Goal: Transaction & Acquisition: Purchase product/service

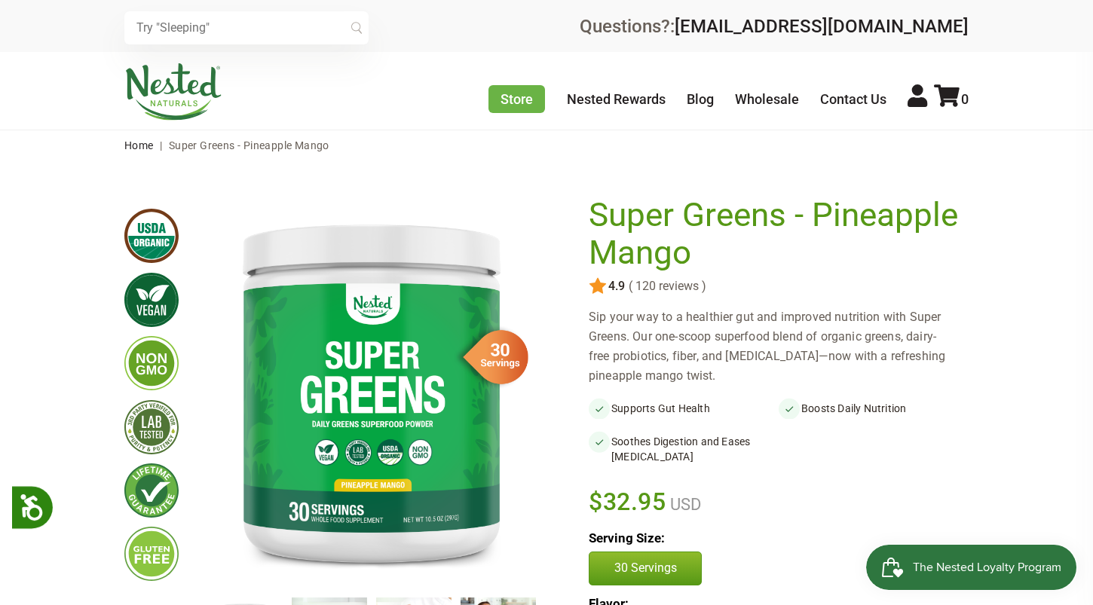
click at [158, 139] on span "|" at bounding box center [161, 145] width 10 height 12
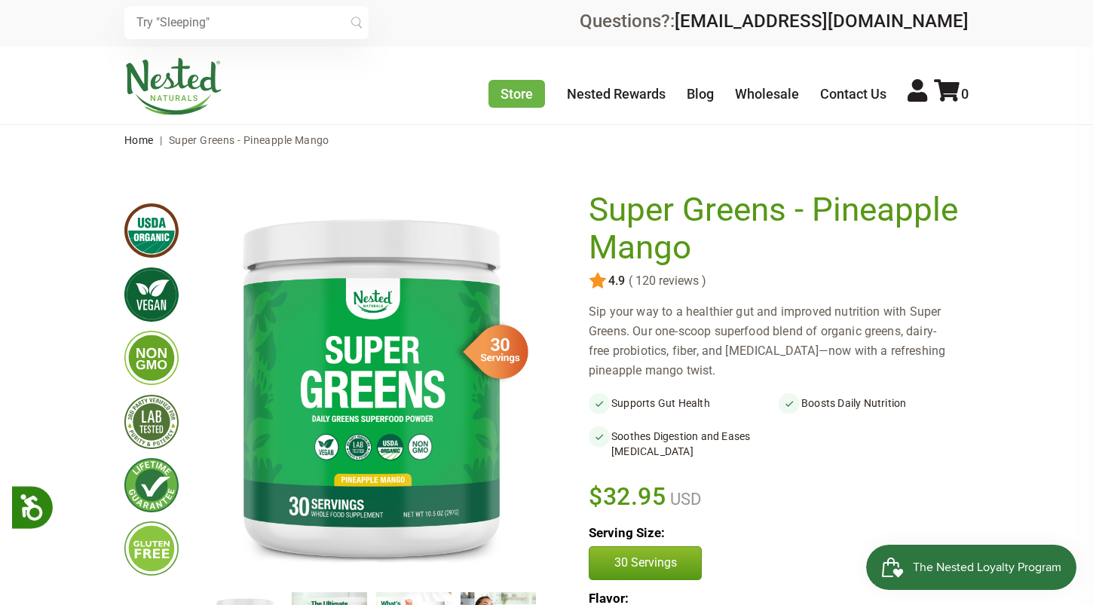
click at [155, 140] on nav "Home | Super Greens - Pineapple Mango" at bounding box center [546, 140] width 844 height 30
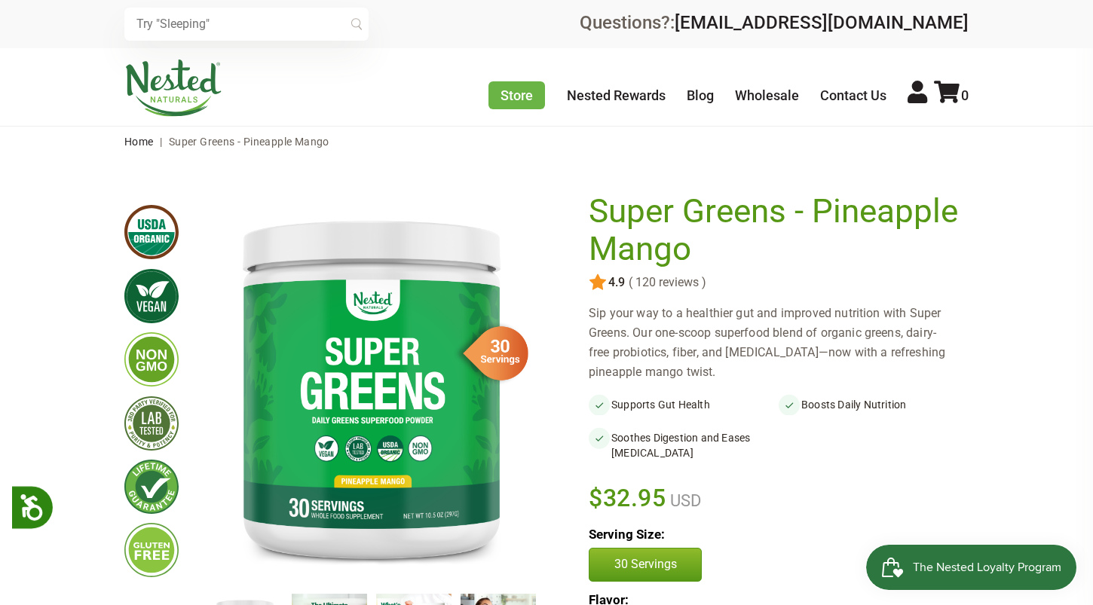
scroll to position [5, 0]
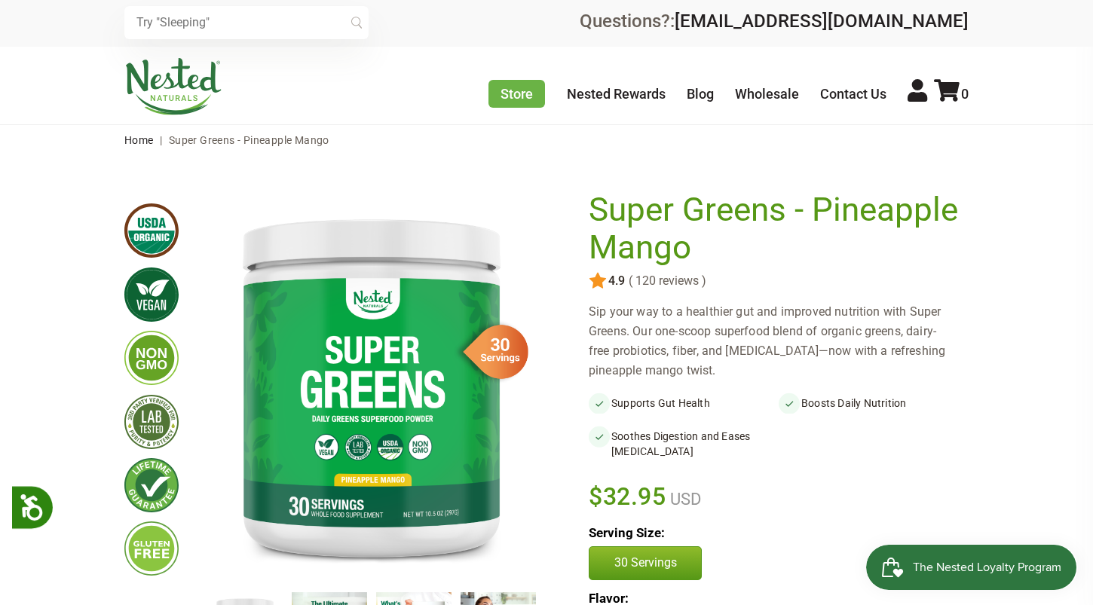
click at [143, 148] on nav "Home | Super Greens - Pineapple Mango" at bounding box center [546, 140] width 844 height 30
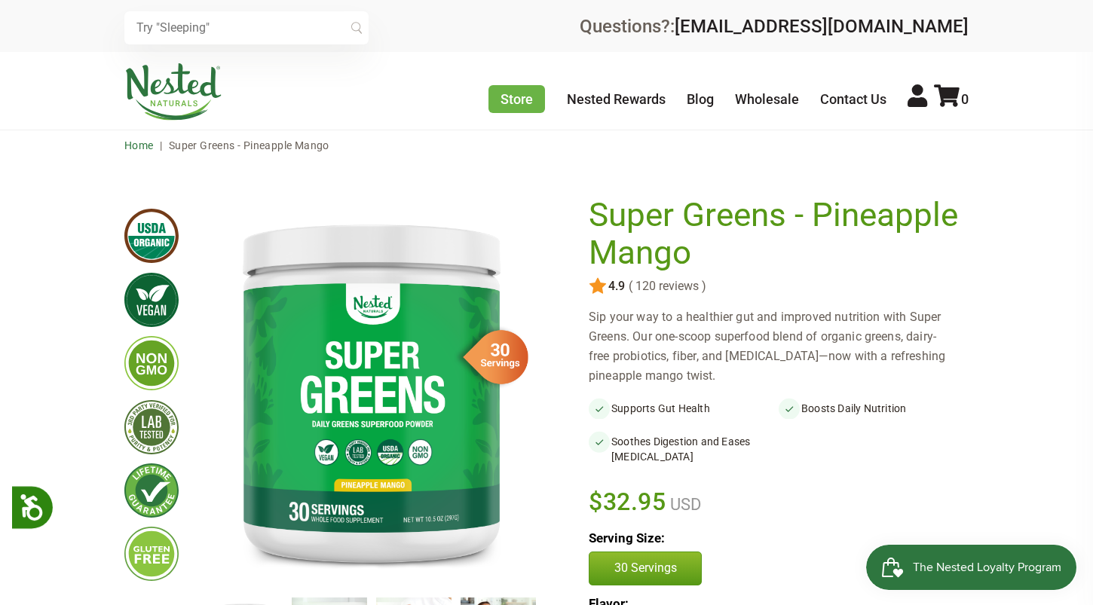
click at [143, 148] on nav "Home | Super Greens - Pineapple Mango" at bounding box center [546, 145] width 844 height 30
click at [145, 141] on link "Home" at bounding box center [138, 145] width 29 height 12
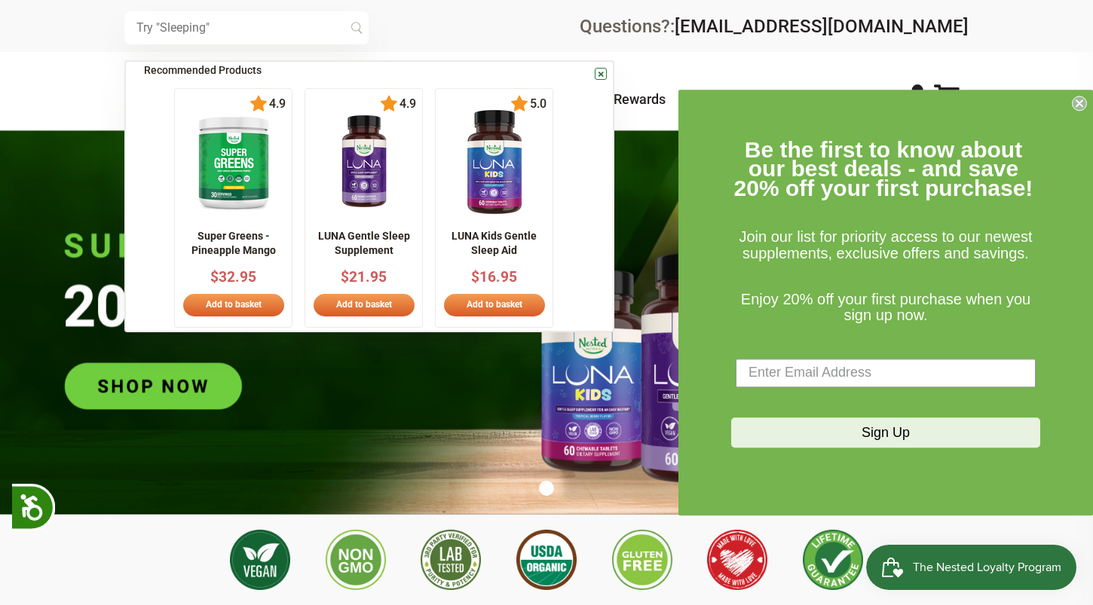
click at [186, 22] on input "text" at bounding box center [246, 27] width 244 height 33
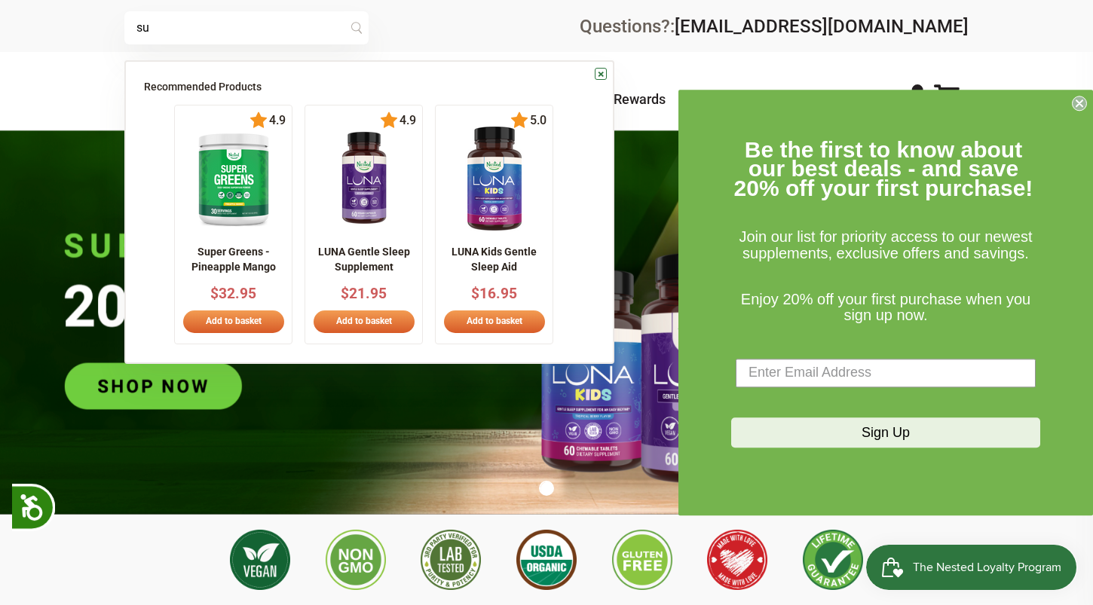
scroll to position [0, 265]
type input "super greena"
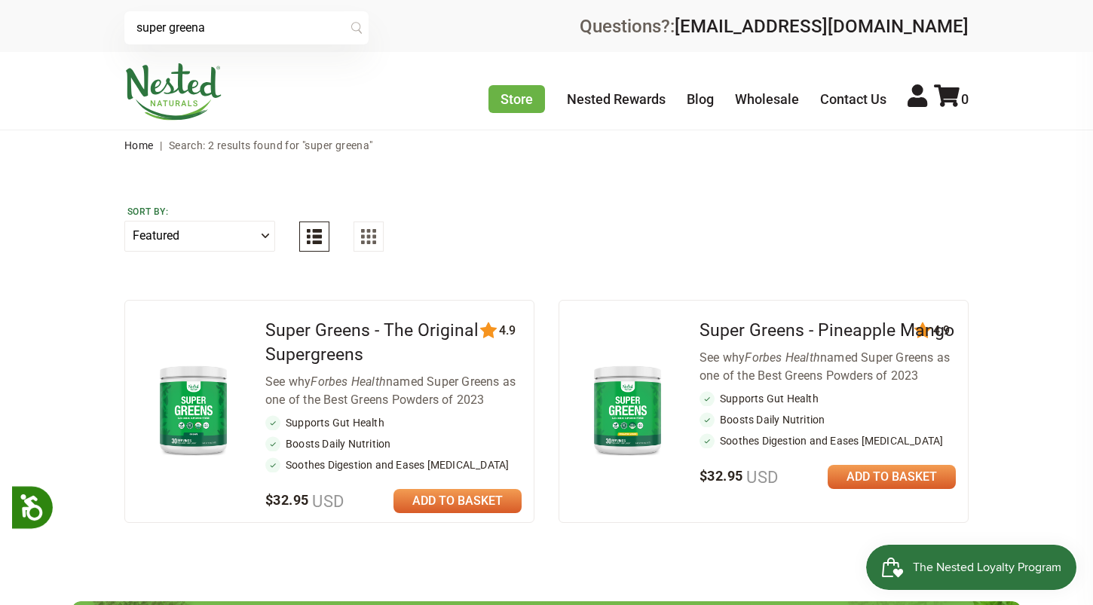
click at [460, 485] on div "Super Greens - The Original Supergreens See why Forbes Health named Super Green…" at bounding box center [393, 411] width 256 height 197
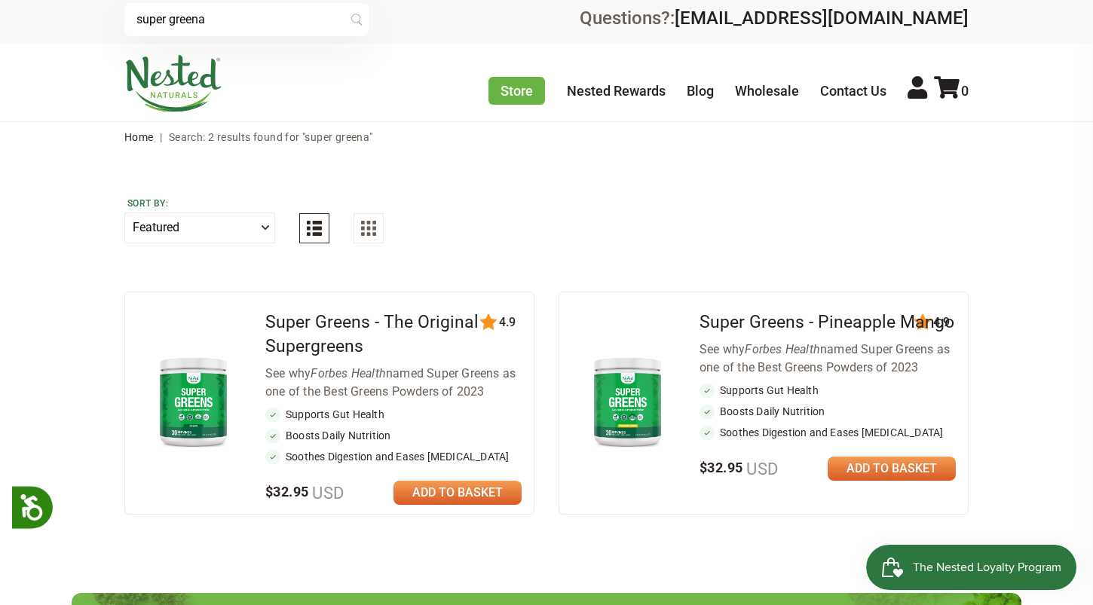
scroll to position [12, 0]
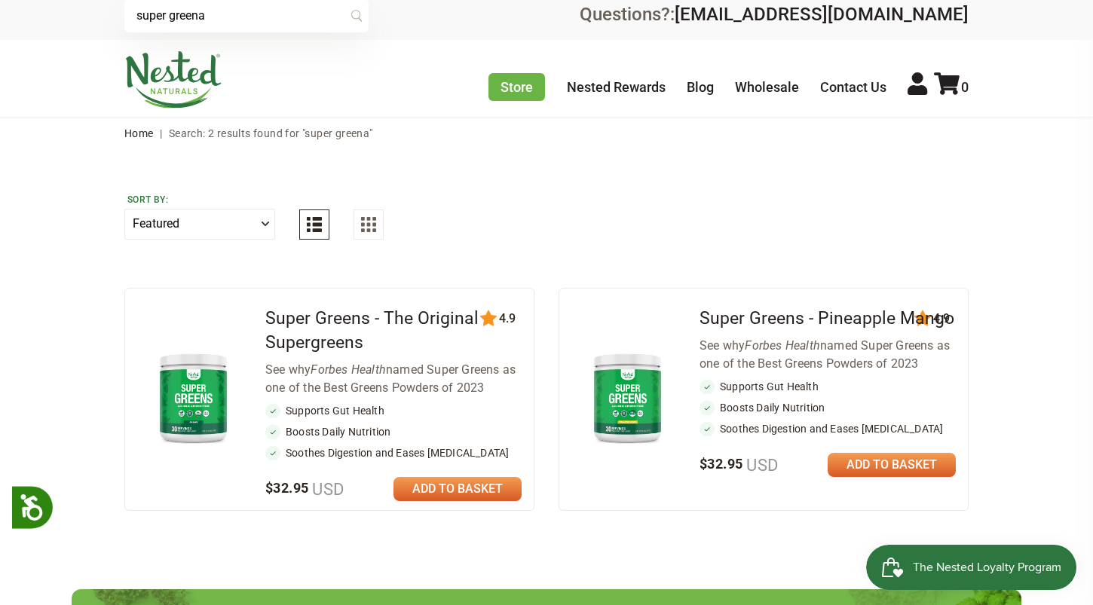
click at [455, 500] on link at bounding box center [457, 489] width 128 height 24
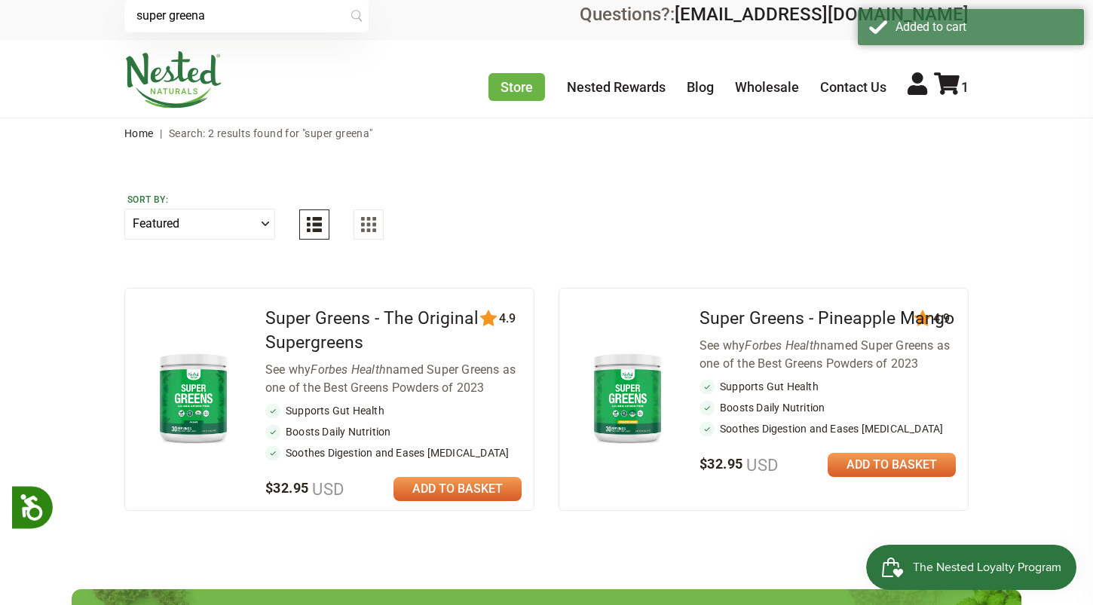
drag, startPoint x: 407, startPoint y: 474, endPoint x: 439, endPoint y: 473, distance: 32.4
click at [440, 474] on div "Super Greens - The Original Supergreens See why Forbes Health named Super Green…" at bounding box center [393, 399] width 256 height 197
click at [459, 488] on link at bounding box center [457, 489] width 128 height 24
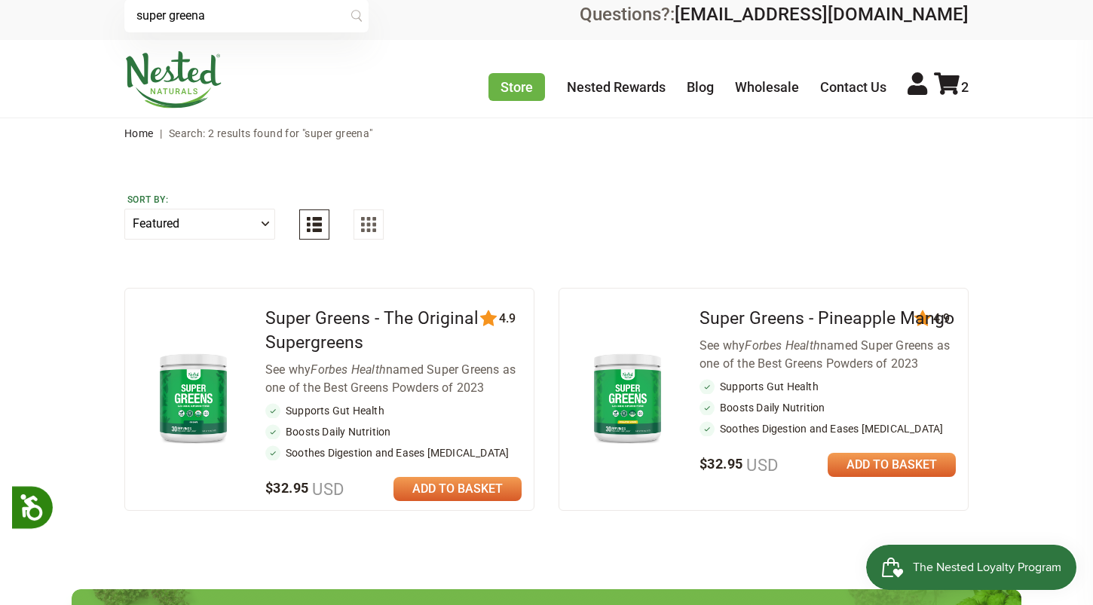
scroll to position [0, 0]
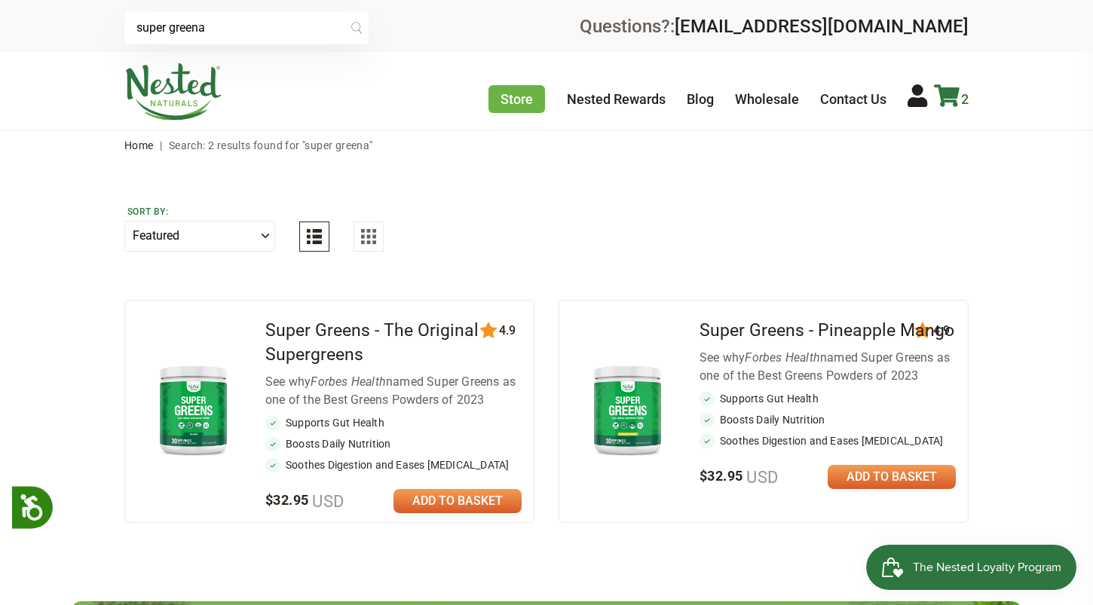
click at [959, 98] on icon at bounding box center [947, 95] width 26 height 23
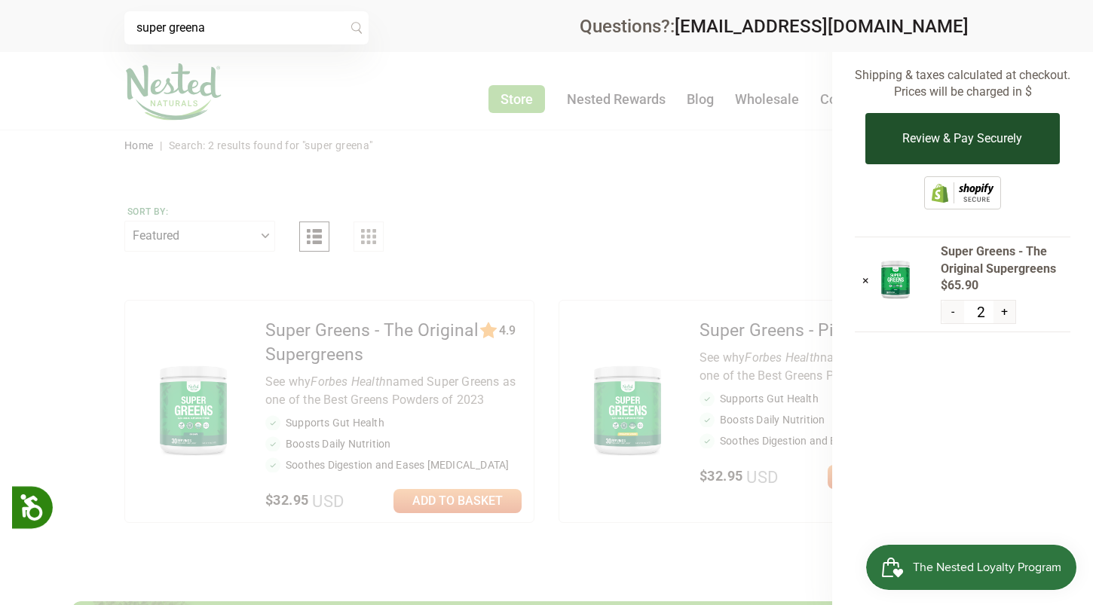
click at [935, 133] on button "Review & Pay Securely" at bounding box center [962, 138] width 194 height 51
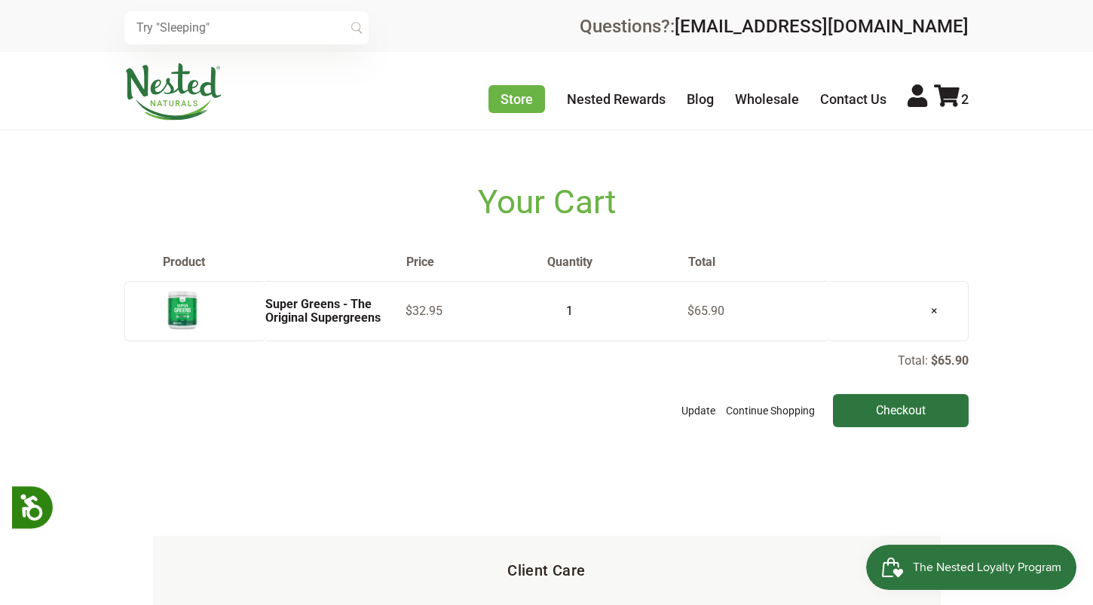
type input "1"
click at [574, 314] on input "1" at bounding box center [565, 311] width 38 height 21
click at [680, 394] on button "Update" at bounding box center [698, 410] width 41 height 33
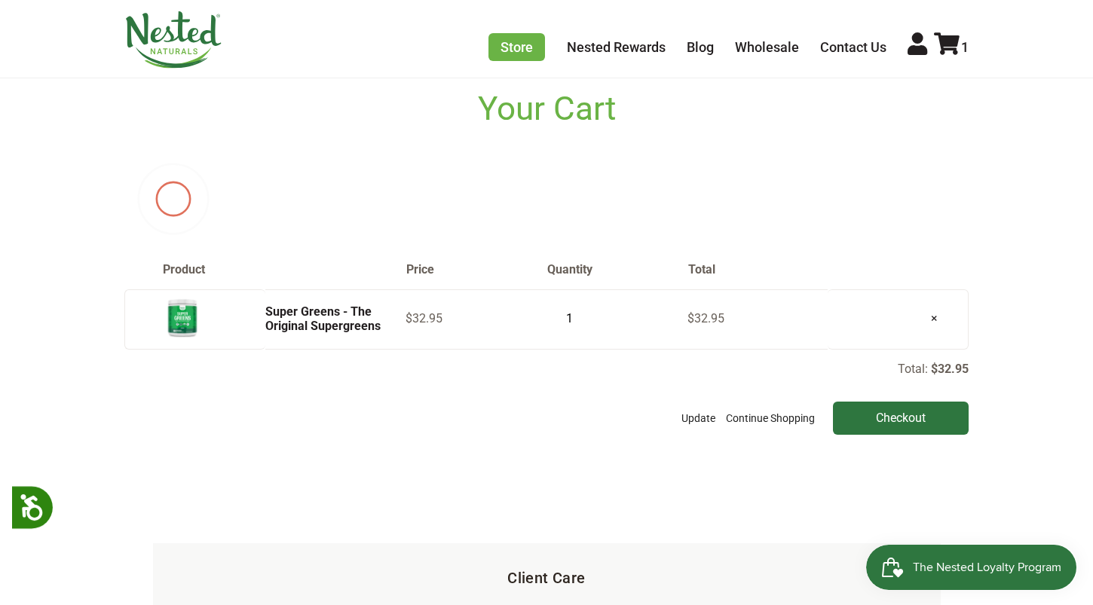
scroll to position [94, 0]
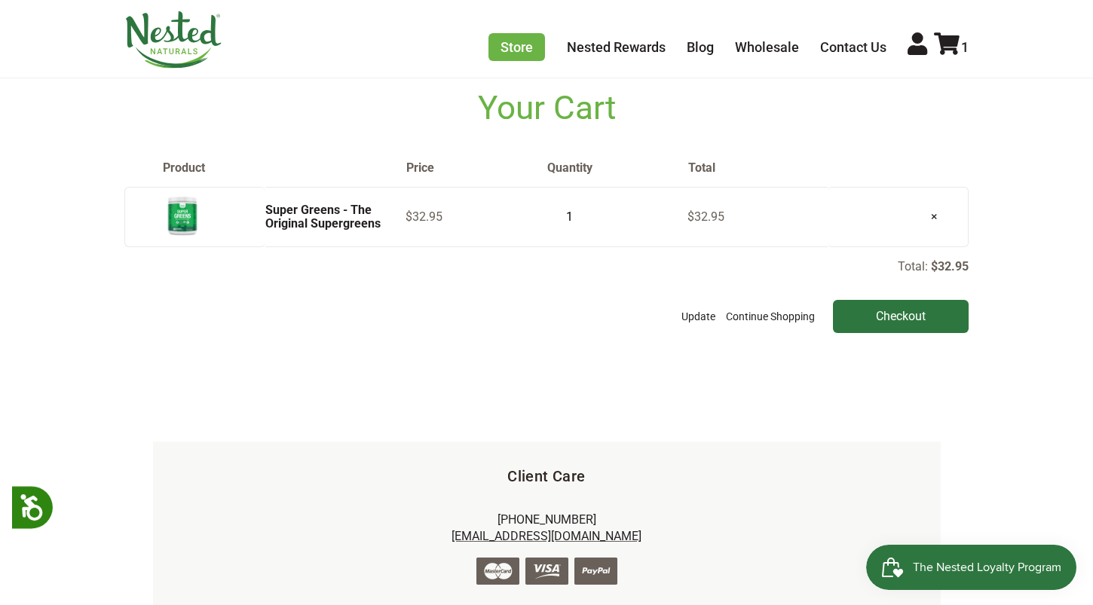
click at [846, 413] on div "Who We Are About Us Our Guarantee Blog Contact Core Products Account Sign In Mo…" at bounding box center [547, 526] width 788 height 231
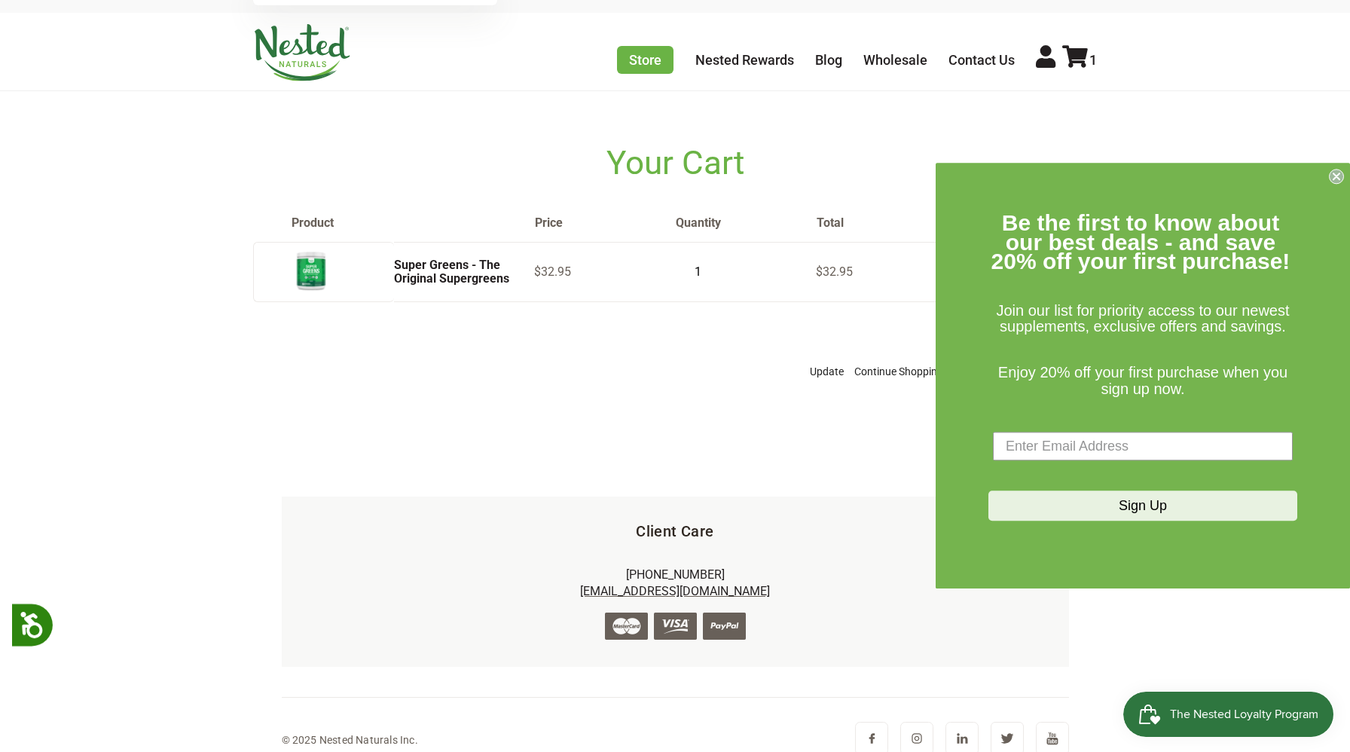
scroll to position [57, 0]
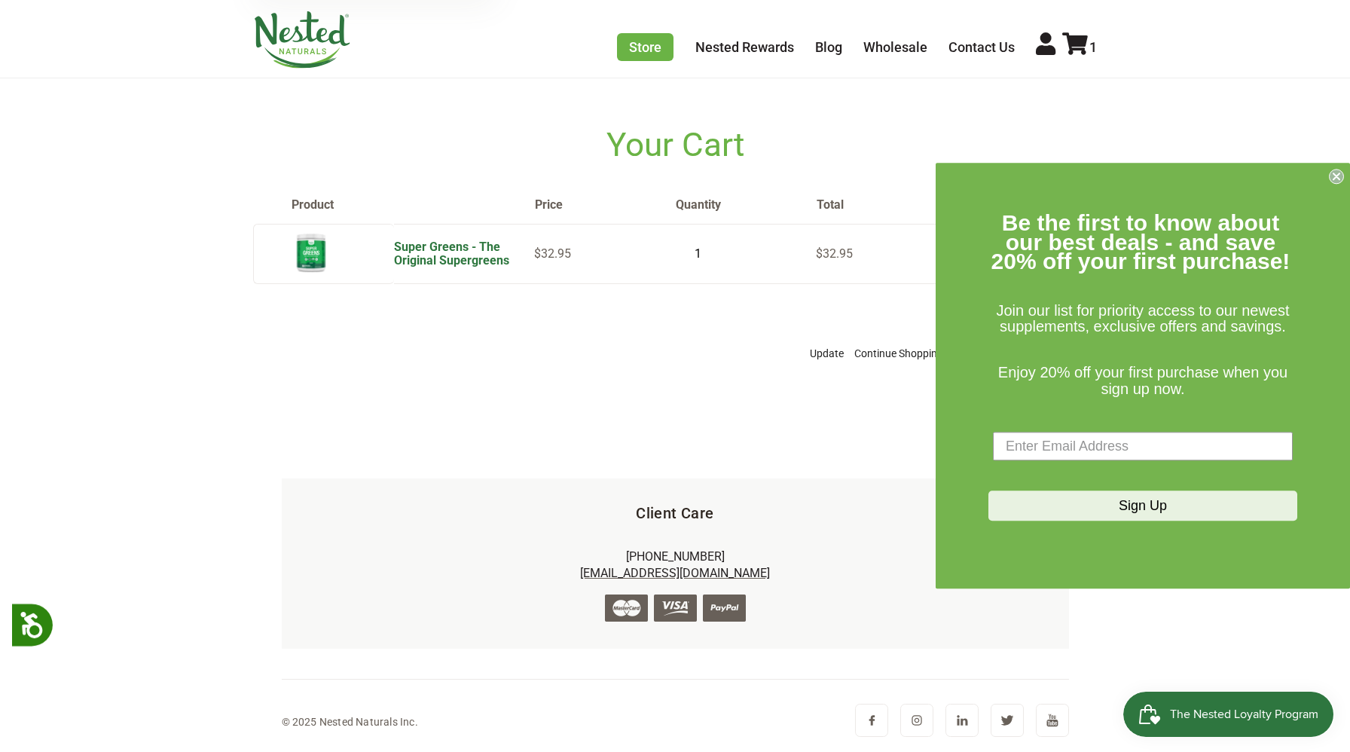
click at [468, 259] on link "Super Greens - The Original Supergreens" at bounding box center [451, 254] width 115 height 28
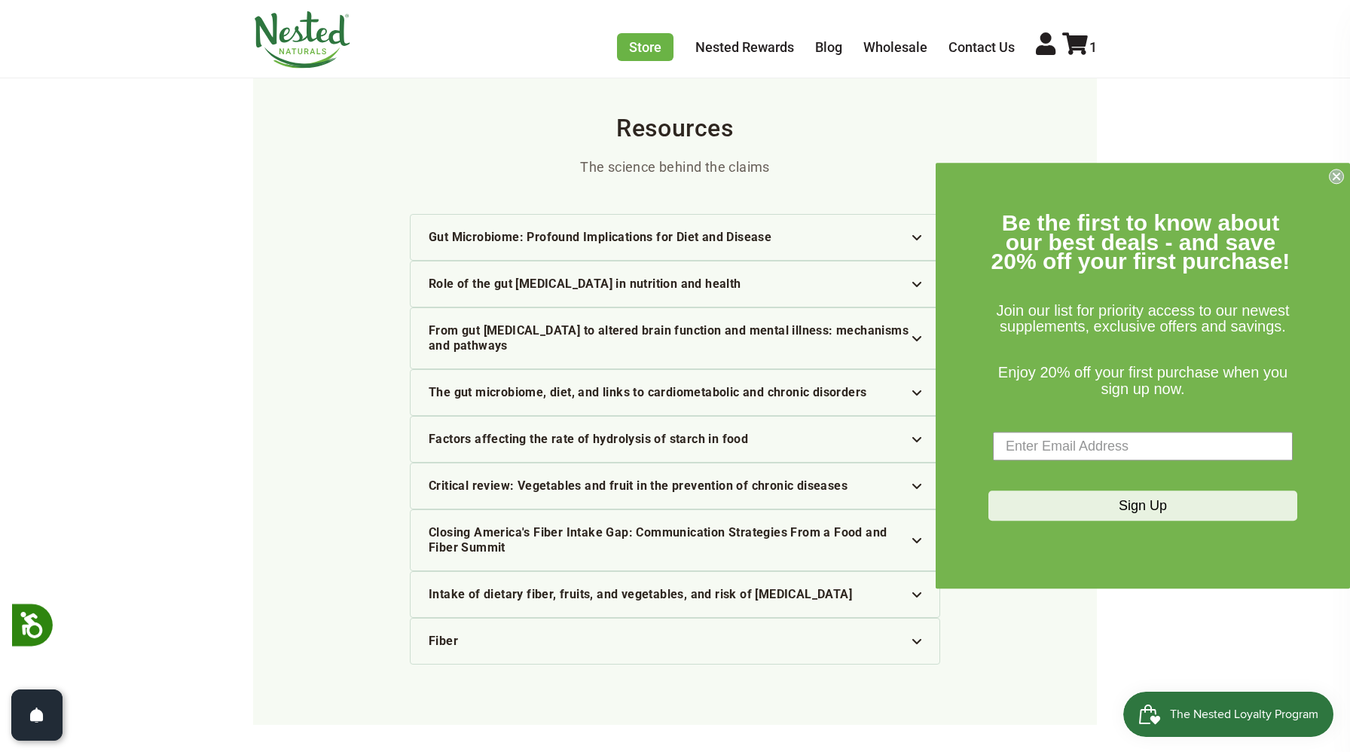
scroll to position [3623, 0]
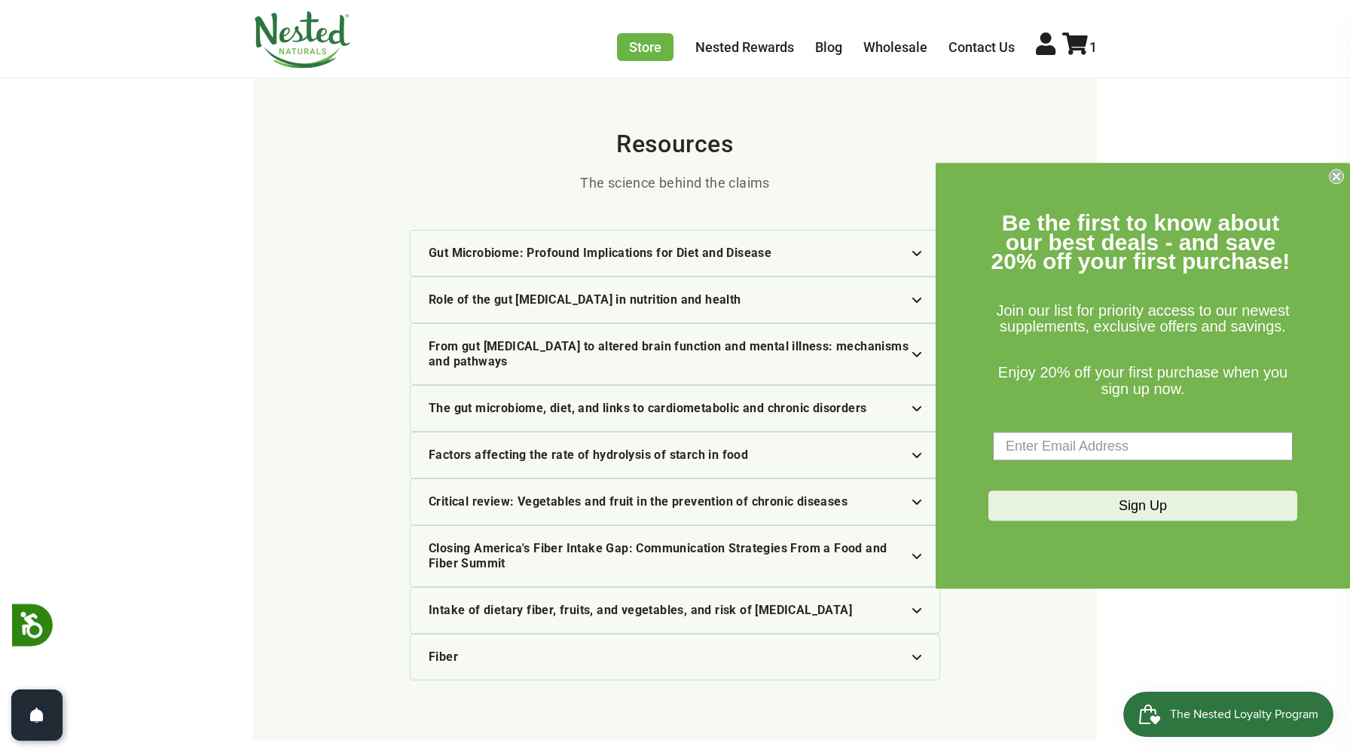
click at [1332, 177] on circle "Close dialog" at bounding box center [1337, 177] width 14 height 14
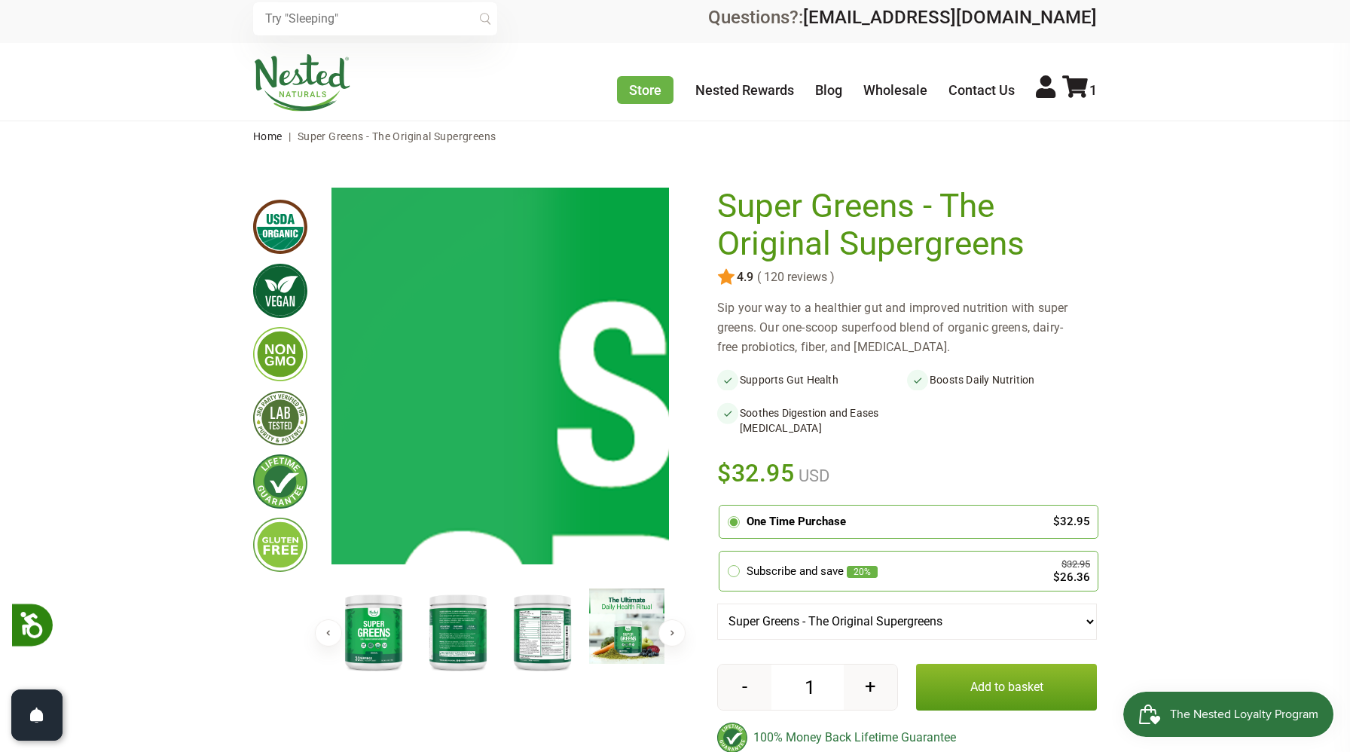
scroll to position [0, 0]
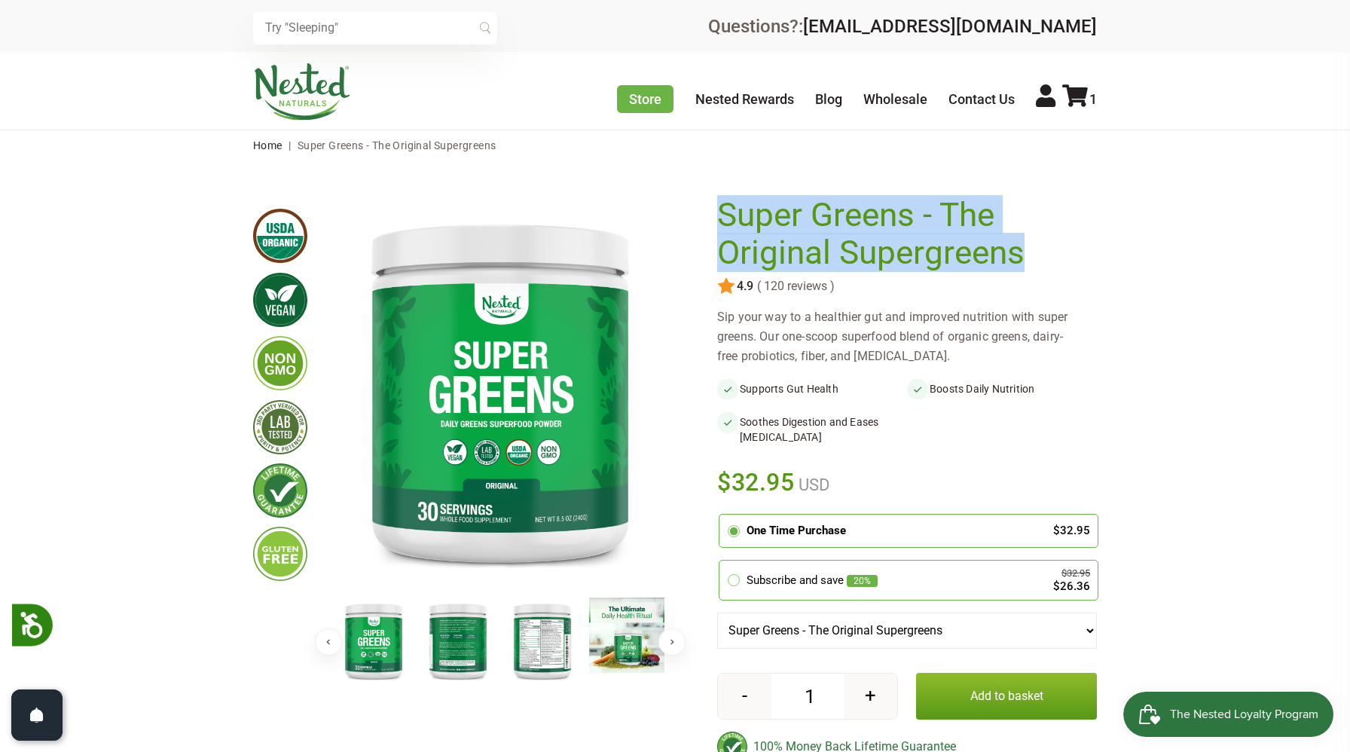
drag, startPoint x: 714, startPoint y: 213, endPoint x: 1023, endPoint y: 264, distance: 313.8
click at [1024, 264] on div "× Previous Next" at bounding box center [675, 488] width 844 height 595
copy div "Super Greens - The Original Supergreens"
click at [1087, 102] on icon at bounding box center [1076, 95] width 26 height 23
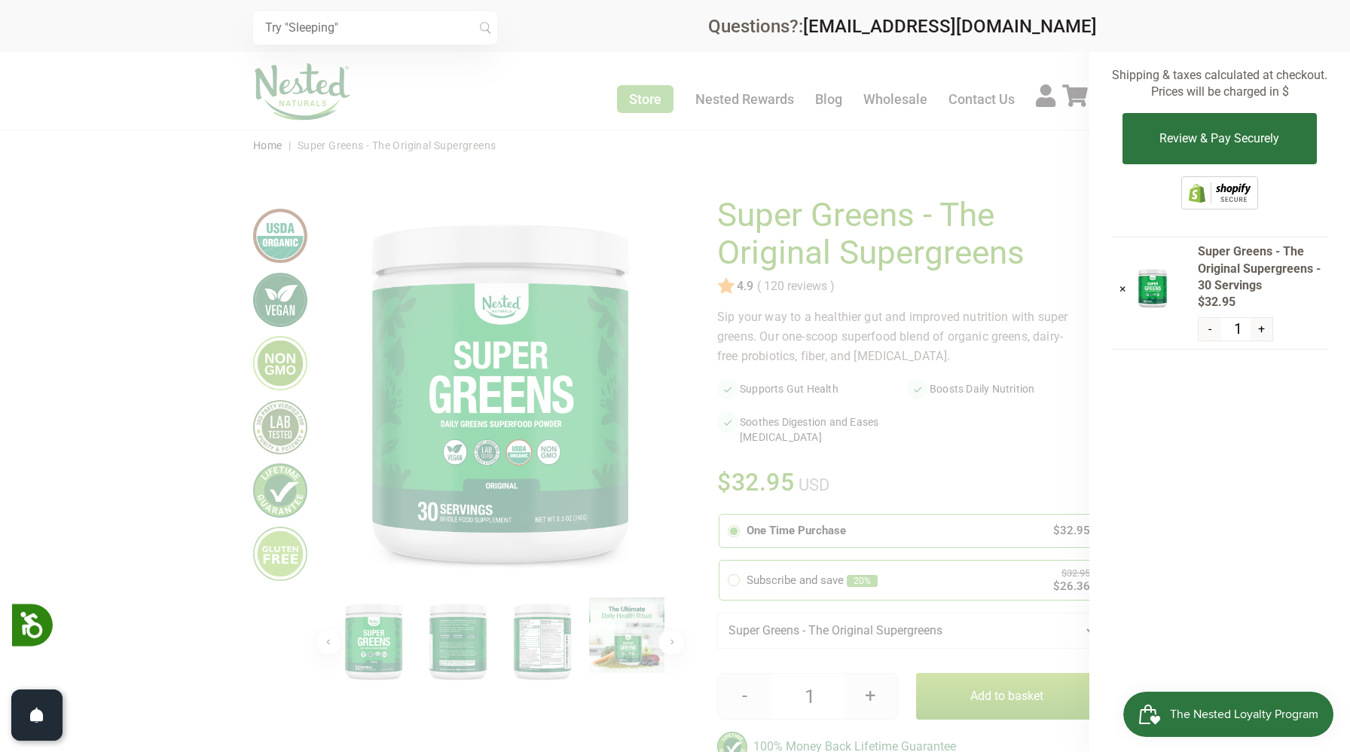
click at [1038, 315] on div at bounding box center [675, 376] width 1350 height 752
click at [1142, 144] on button "Review & Pay Securely" at bounding box center [1220, 138] width 194 height 51
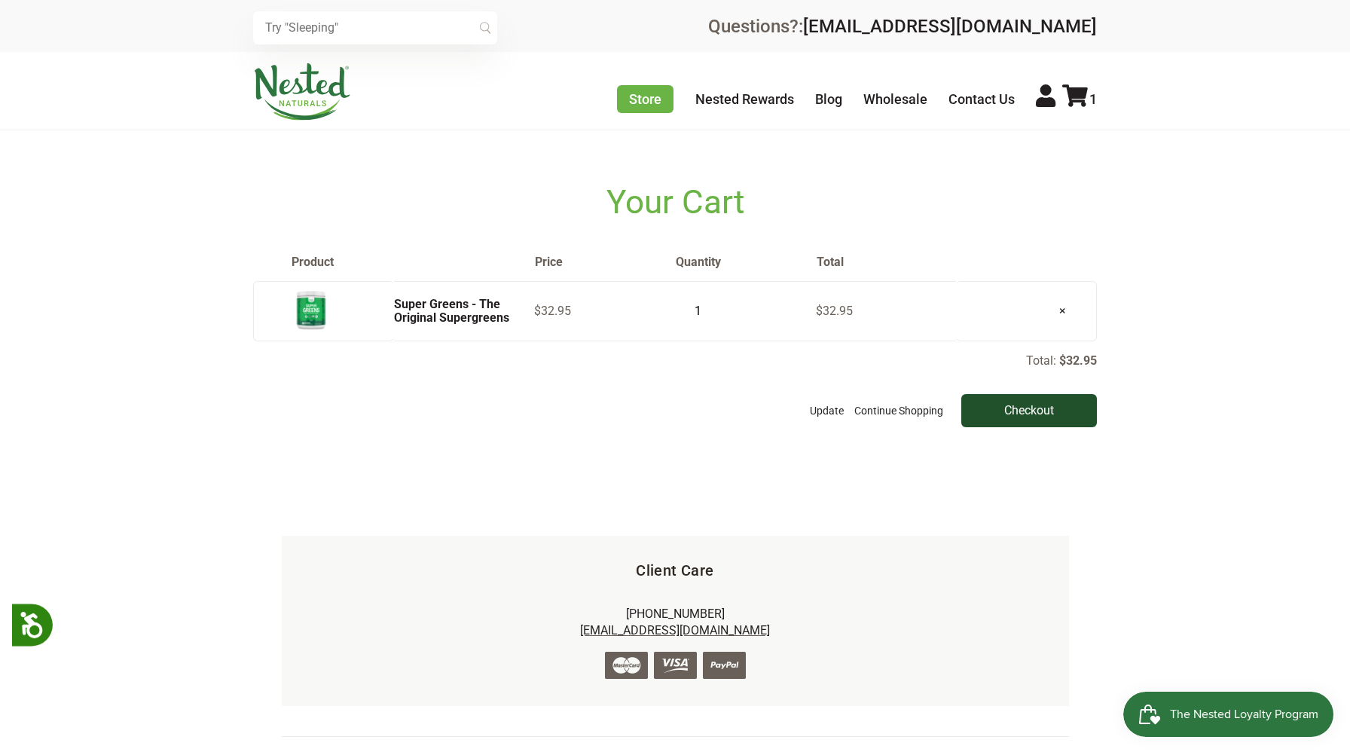
click at [1035, 412] on input "Checkout" at bounding box center [1030, 410] width 136 height 33
drag, startPoint x: 372, startPoint y: 303, endPoint x: 508, endPoint y: 321, distance: 136.9
click at [508, 321] on tr "Super Greens - The Original Supergreens $32.95 1 $32.95 ×" at bounding box center [675, 311] width 844 height 60
copy tr "Super Greens - The Original Supergreens"
